Goal: Browse casually

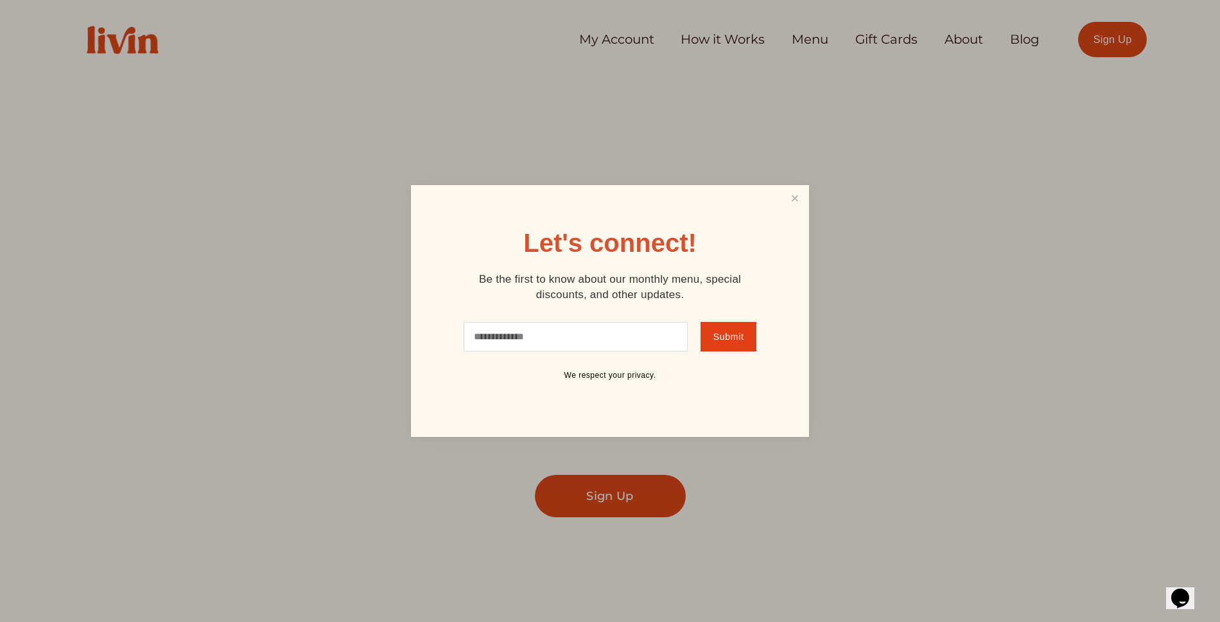
drag, startPoint x: 120, startPoint y: 35, endPoint x: 127, endPoint y: 41, distance: 9.1
click at [120, 35] on div at bounding box center [610, 311] width 1220 height 622
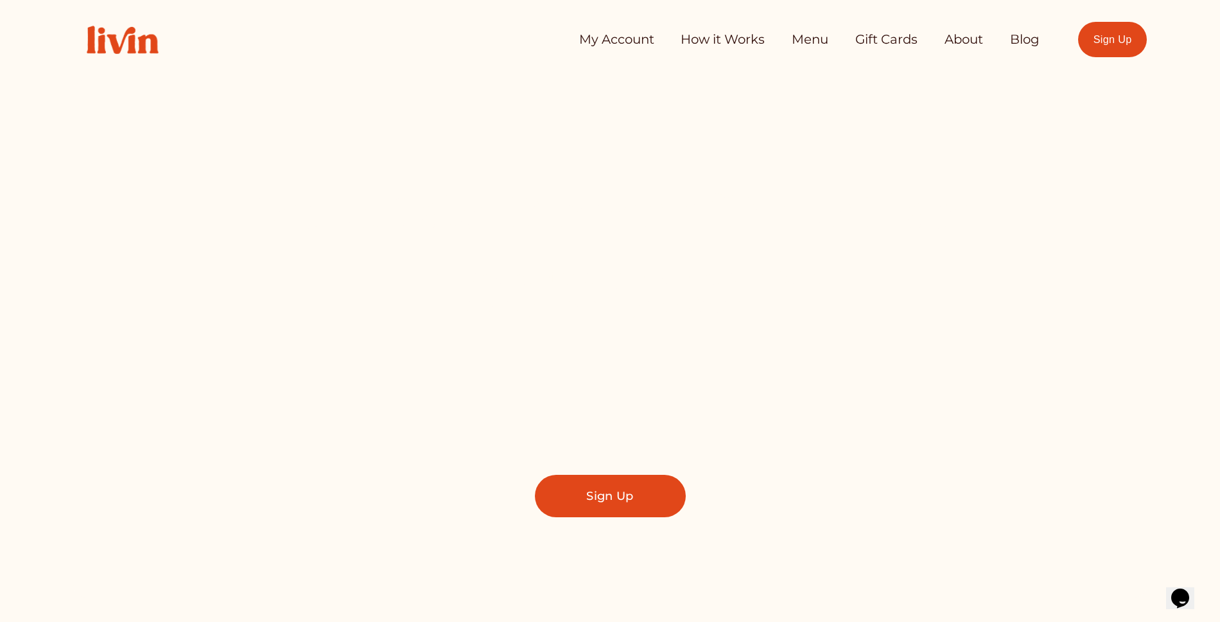
click at [128, 42] on img at bounding box center [122, 39] width 99 height 55
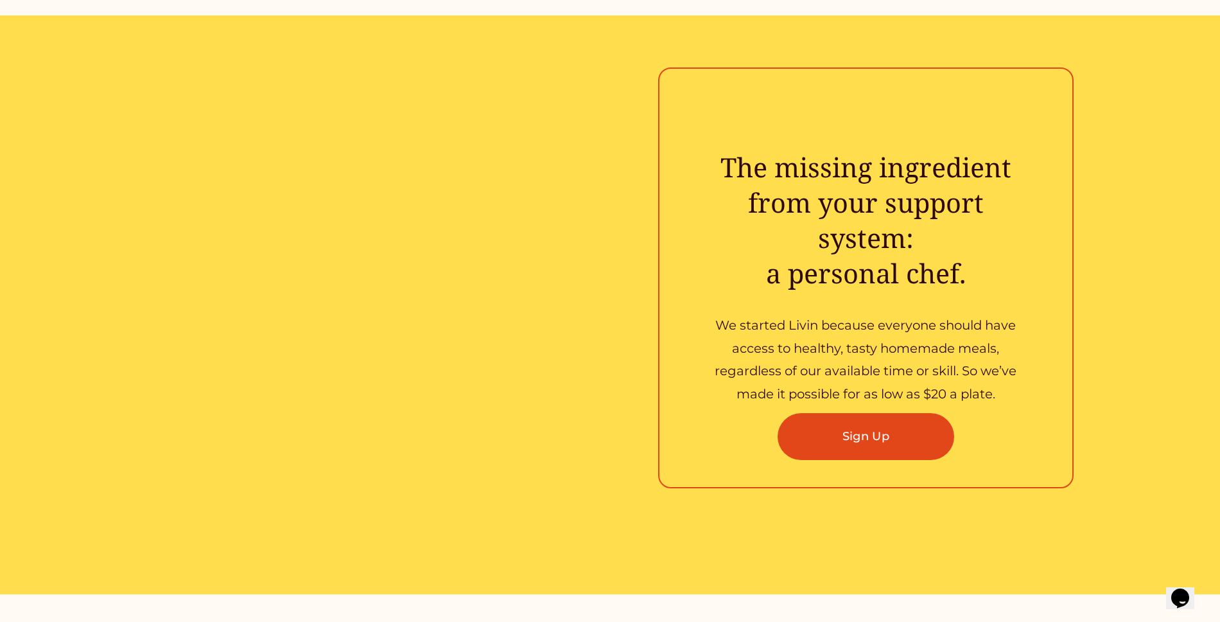
scroll to position [2123, 0]
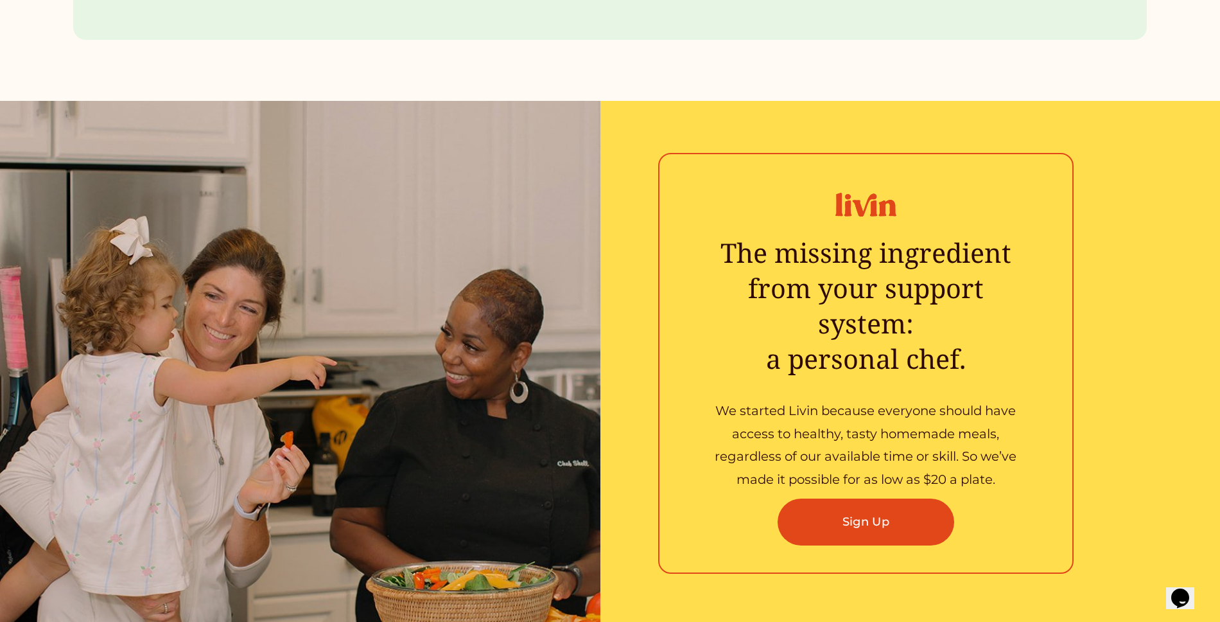
click at [867, 205] on div at bounding box center [866, 204] width 84 height 47
drag, startPoint x: 858, startPoint y: 209, endPoint x: 900, endPoint y: 207, distance: 41.2
click at [900, 207] on div at bounding box center [866, 204] width 84 height 47
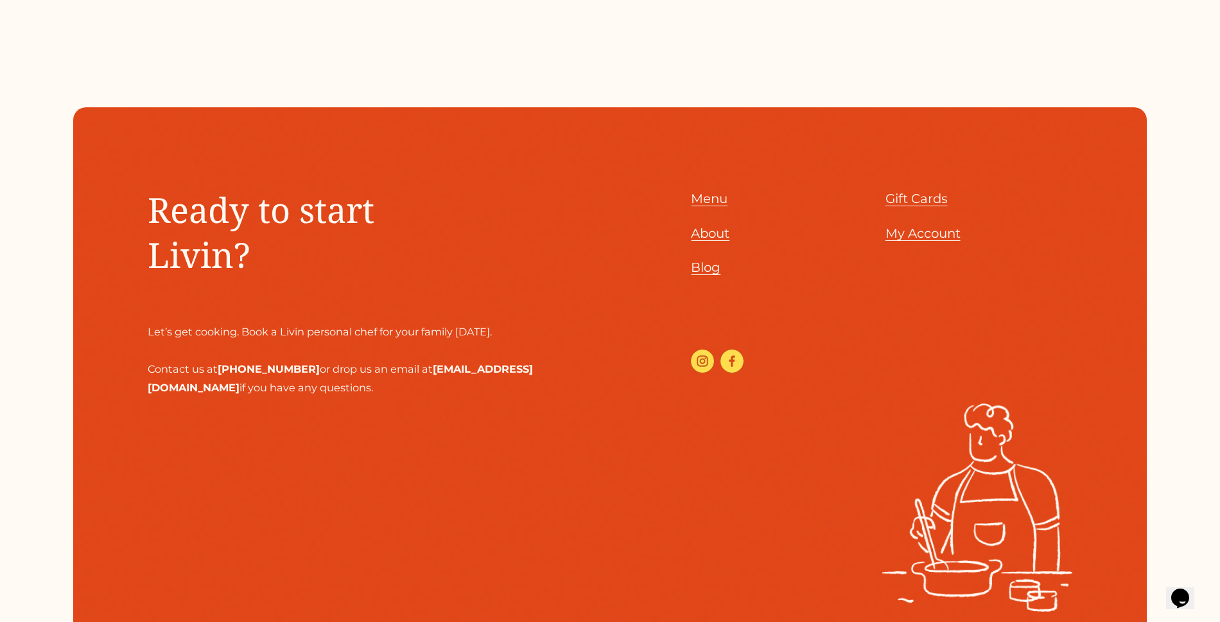
scroll to position [6838, 0]
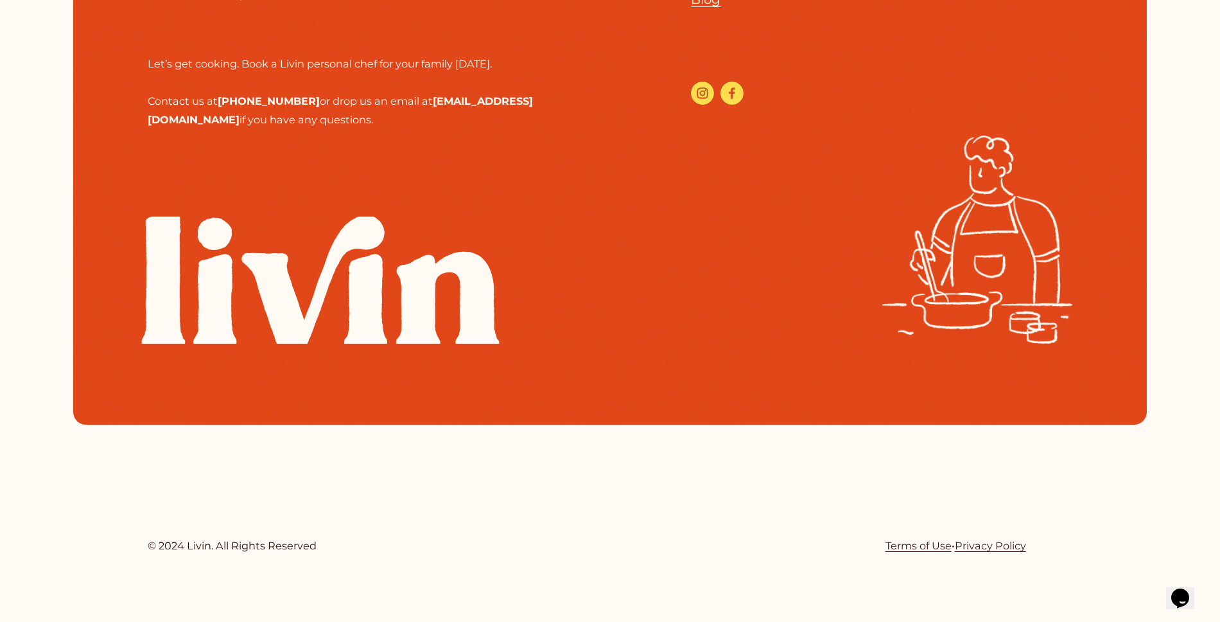
drag, startPoint x: 371, startPoint y: 300, endPoint x: 437, endPoint y: 272, distance: 71.9
click at [437, 272] on div at bounding box center [320, 280] width 494 height 128
drag, startPoint x: 428, startPoint y: 291, endPoint x: 424, endPoint y: 284, distance: 8.0
click at [465, 258] on div at bounding box center [320, 280] width 494 height 128
drag, startPoint x: 426, startPoint y: 296, endPoint x: 815, endPoint y: 10, distance: 483.6
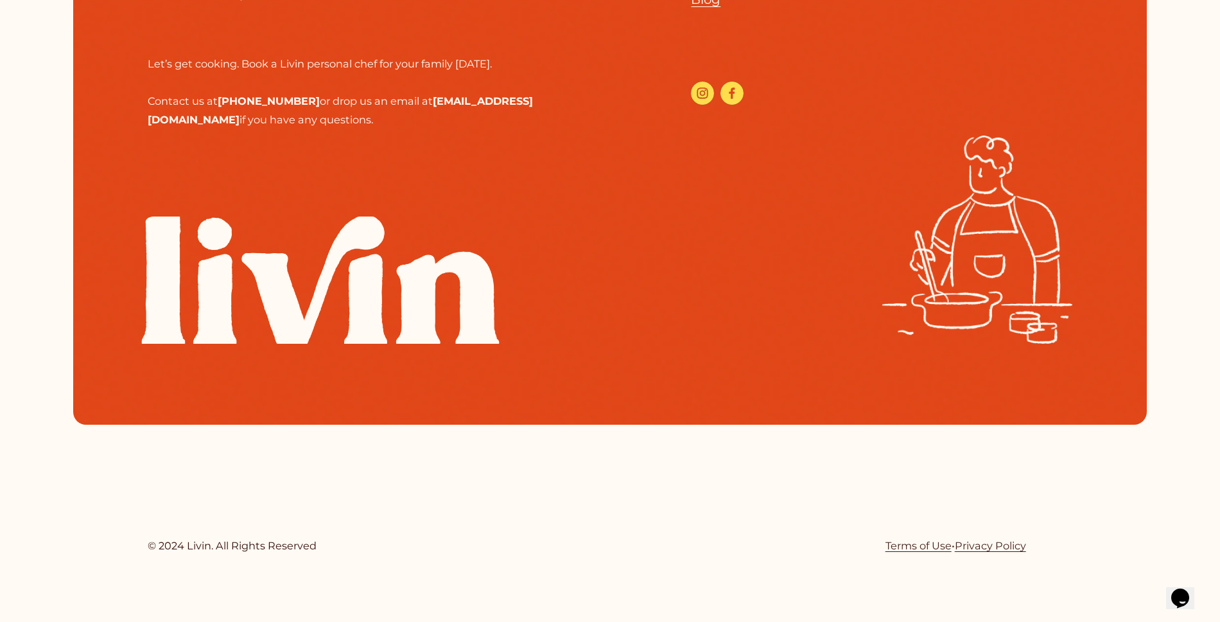
click at [0, 0] on section "Ready to start Livin? Let’s get cooking. Book a Livin personal chef for your fa…" at bounding box center [610, 131] width 1220 height 731
